Goal: Communication & Community: Connect with others

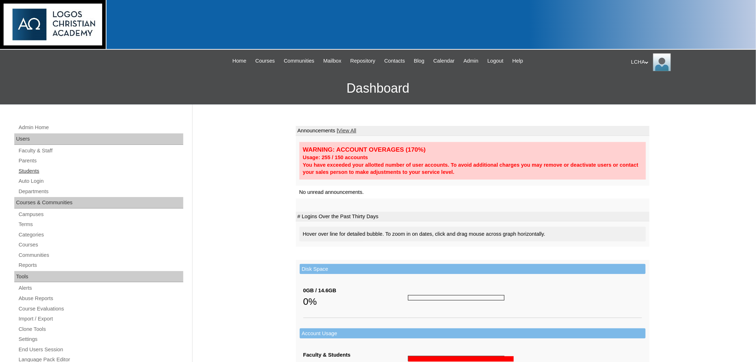
click at [32, 172] on link "Students" at bounding box center [100, 171] width 165 height 9
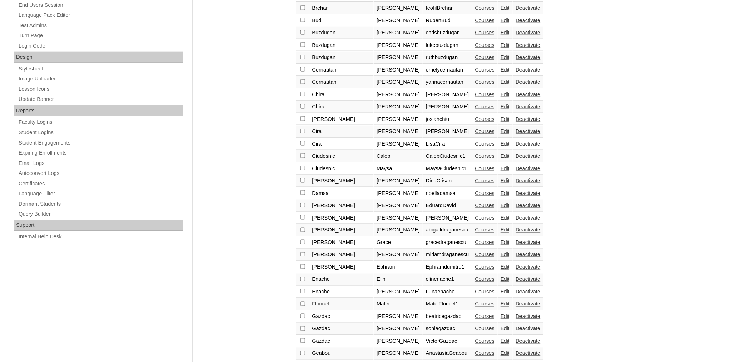
scroll to position [455, 0]
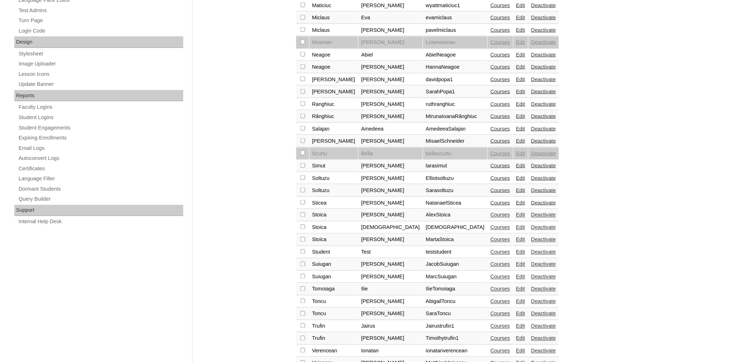
scroll to position [419, 0]
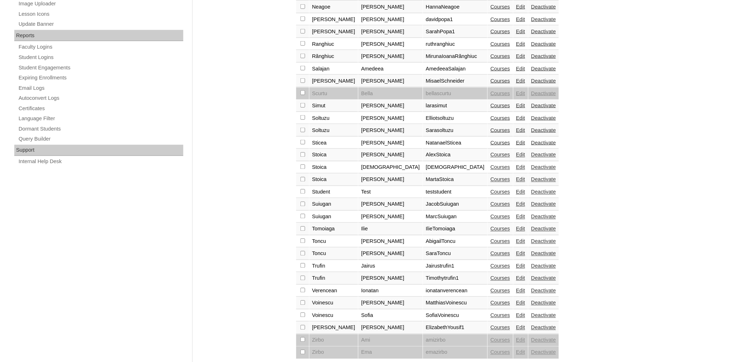
click at [302, 202] on input "checkbox" at bounding box center [302, 204] width 5 height 5
checkbox input "true"
click at [302, 214] on input "checkbox" at bounding box center [302, 216] width 5 height 5
checkbox input "true"
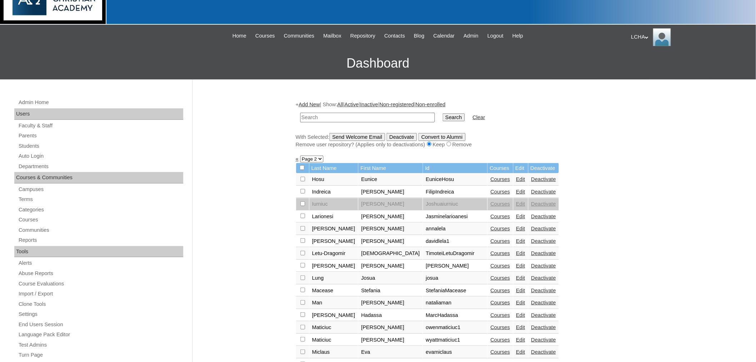
scroll to position [23, 0]
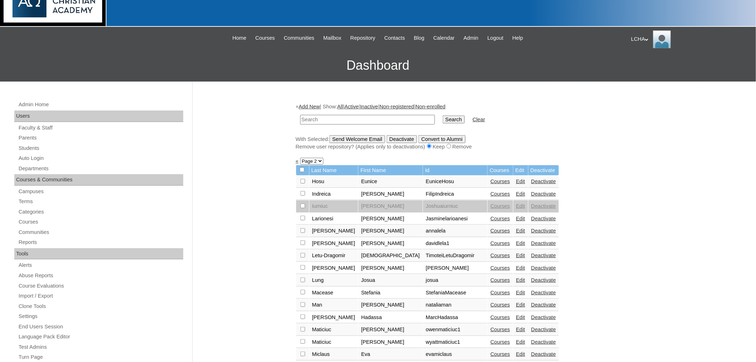
click at [363, 135] on input "Send Welcome Email" at bounding box center [357, 139] width 56 height 8
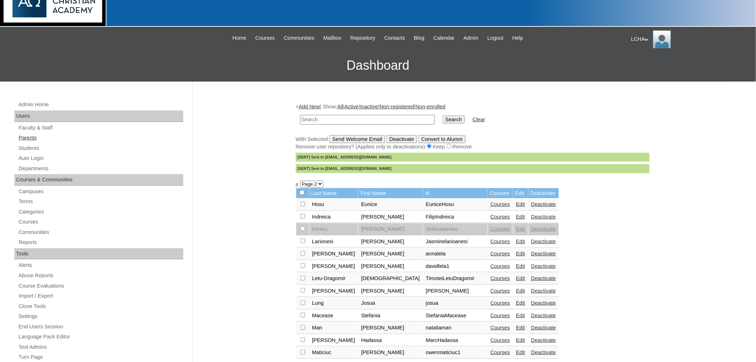
click at [29, 136] on link "Parents" at bounding box center [100, 137] width 165 height 9
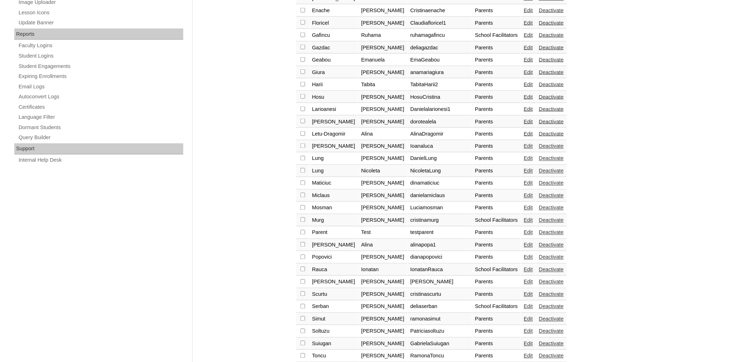
scroll to position [423, 0]
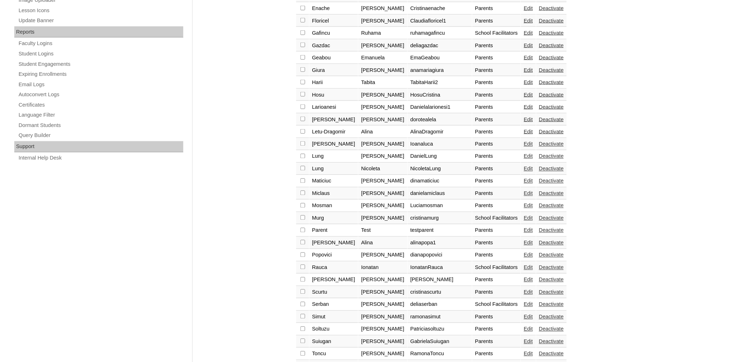
click at [301, 338] on input "checkbox" at bounding box center [302, 340] width 5 height 5
checkbox input "true"
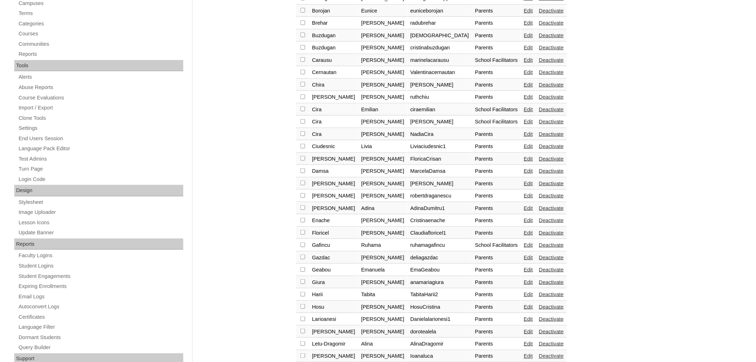
scroll to position [93, 0]
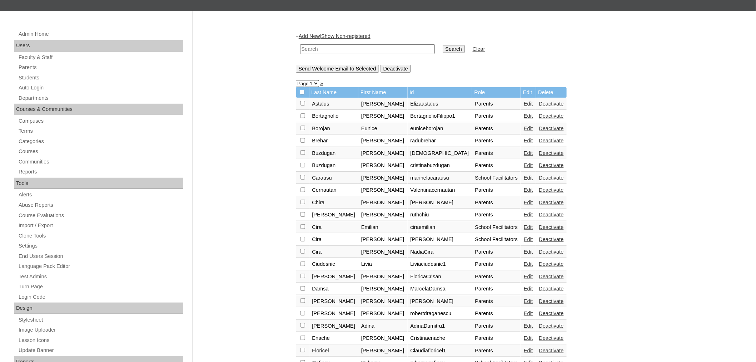
click at [363, 69] on input "Send Welcome Email to Selected" at bounding box center [337, 69] width 83 height 8
